Goal: Navigation & Orientation: Go to known website

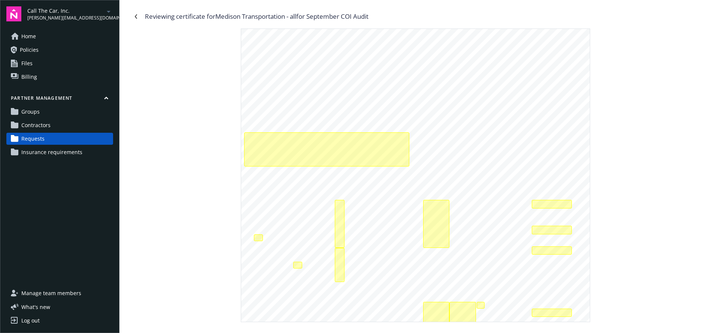
scroll to position [159, 0]
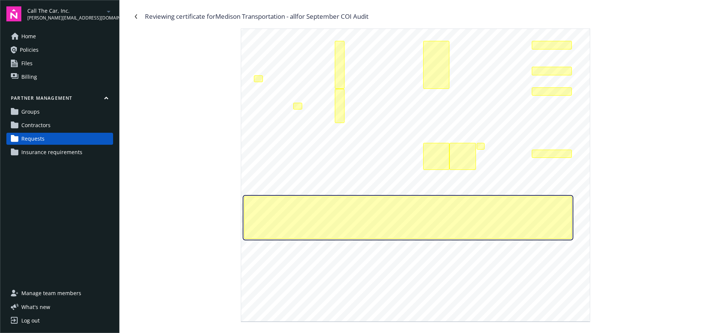
click at [388, 224] on div "Additional insured endorsement for professional liability coverage is missing." at bounding box center [408, 217] width 328 height 42
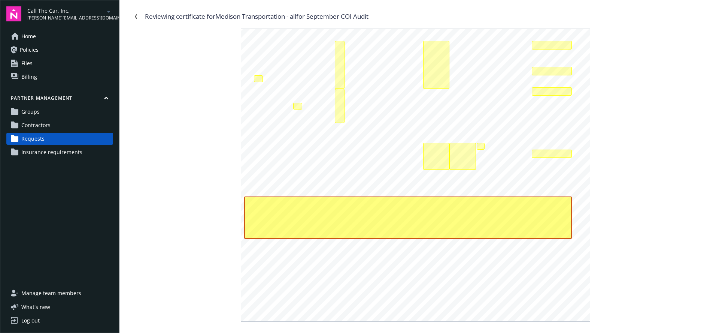
click at [621, 224] on div "SHOULD ANY OF THE ABOVE DESCRIBED POLICIES BE CANCELLED BEFORE THE EXPIRATION D…" at bounding box center [419, 174] width 579 height 293
click at [289, 297] on span "ACORD 25 (2010/05)" at bounding box center [288, 297] width 68 height 5
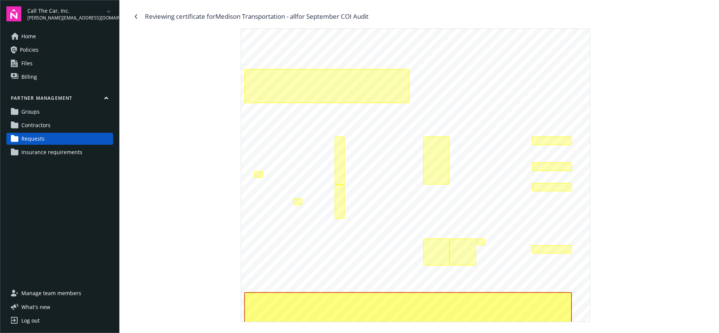
scroll to position [0, 0]
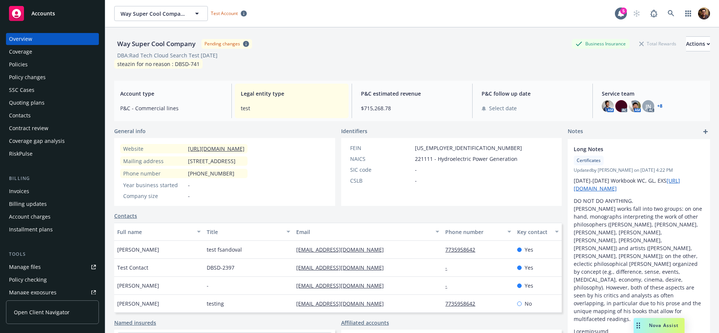
click at [43, 307] on link "Open Client Navigator" at bounding box center [52, 312] width 93 height 24
